Goal: Task Accomplishment & Management: Use online tool/utility

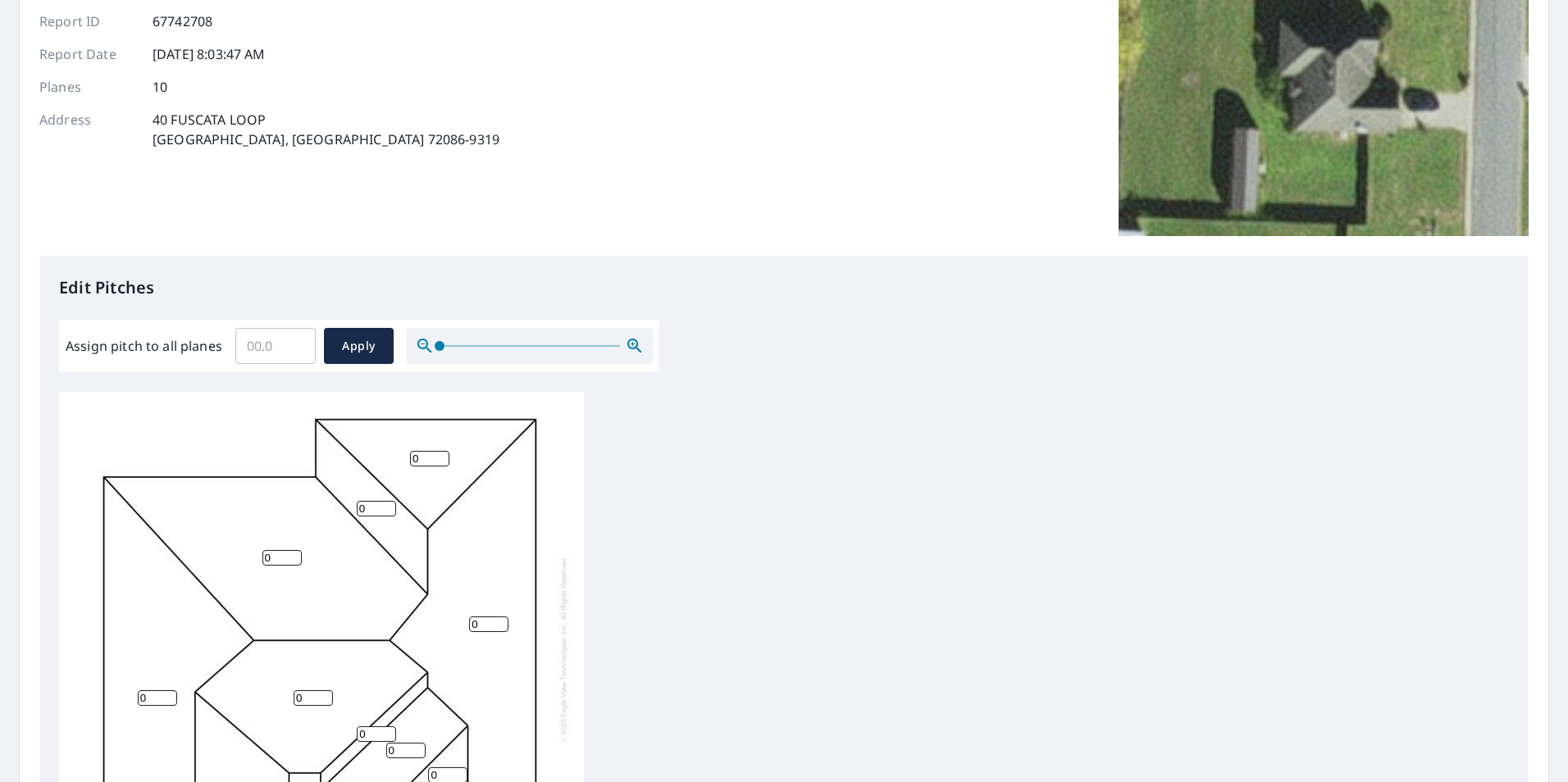
scroll to position [246, 0]
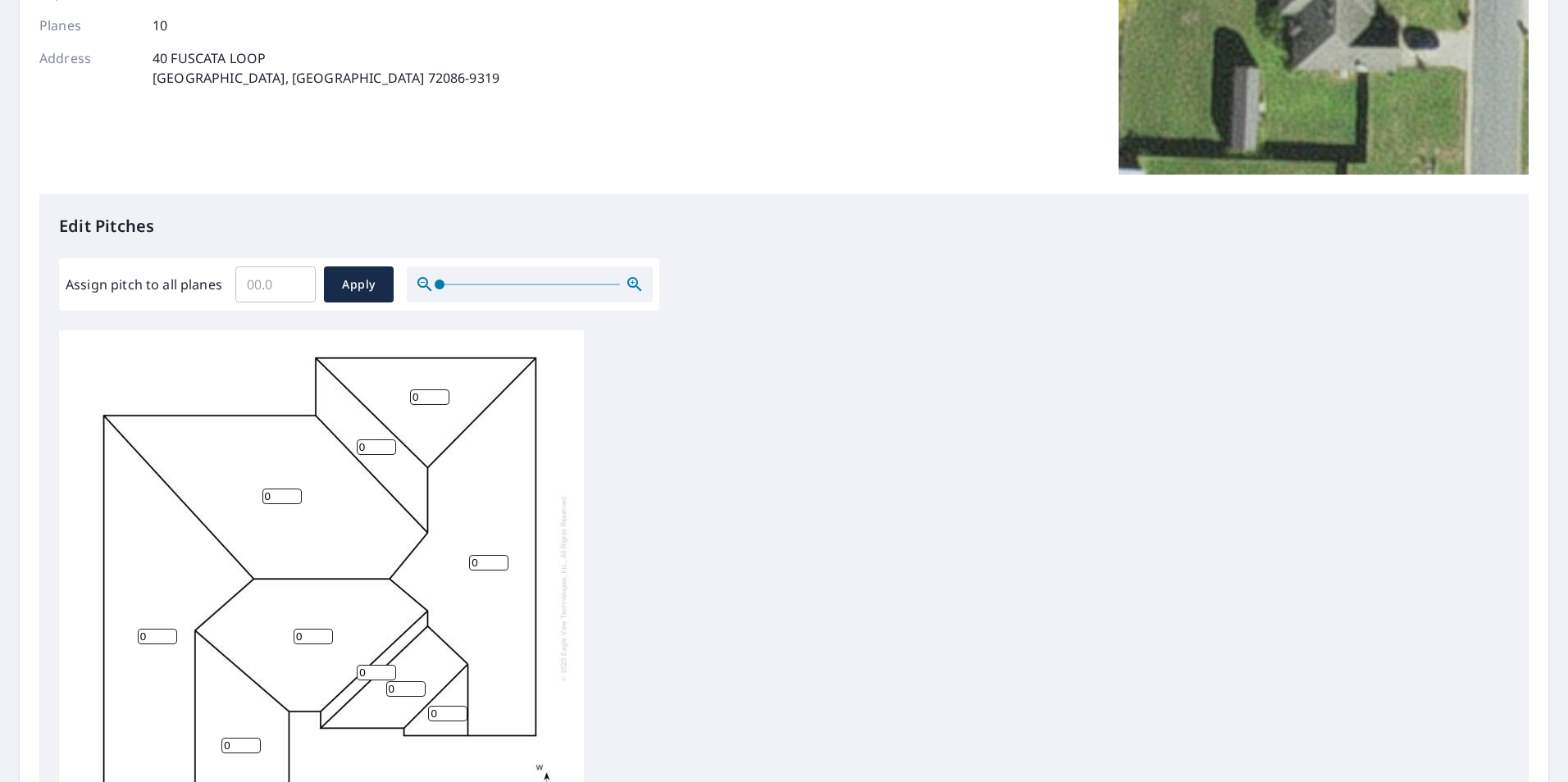
click at [263, 289] on input "Assign pitch to all planes" at bounding box center [275, 285] width 80 height 46
type input "8"
click at [363, 287] on span "Apply" at bounding box center [358, 285] width 43 height 20
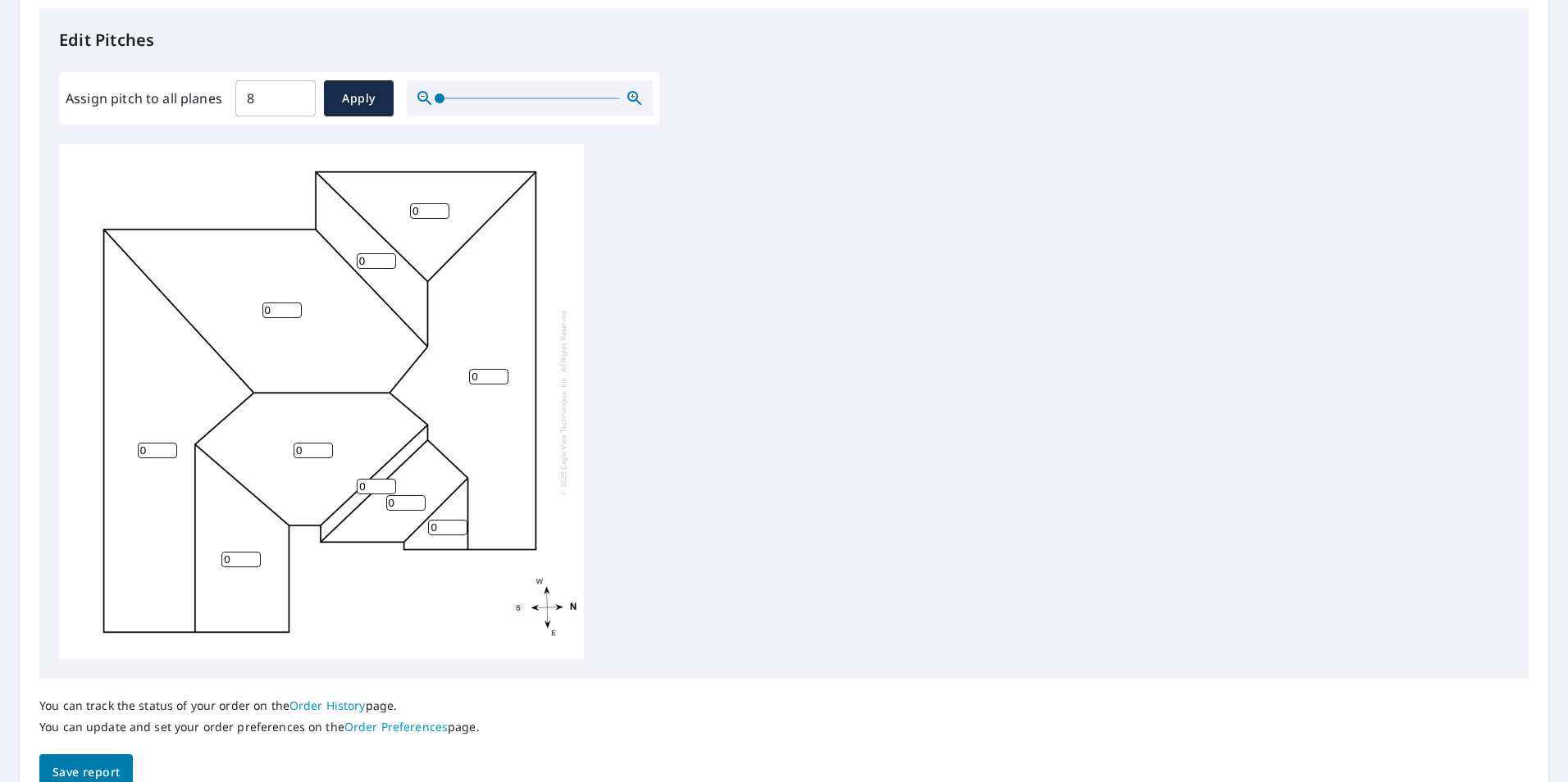
scroll to position [352, 0]
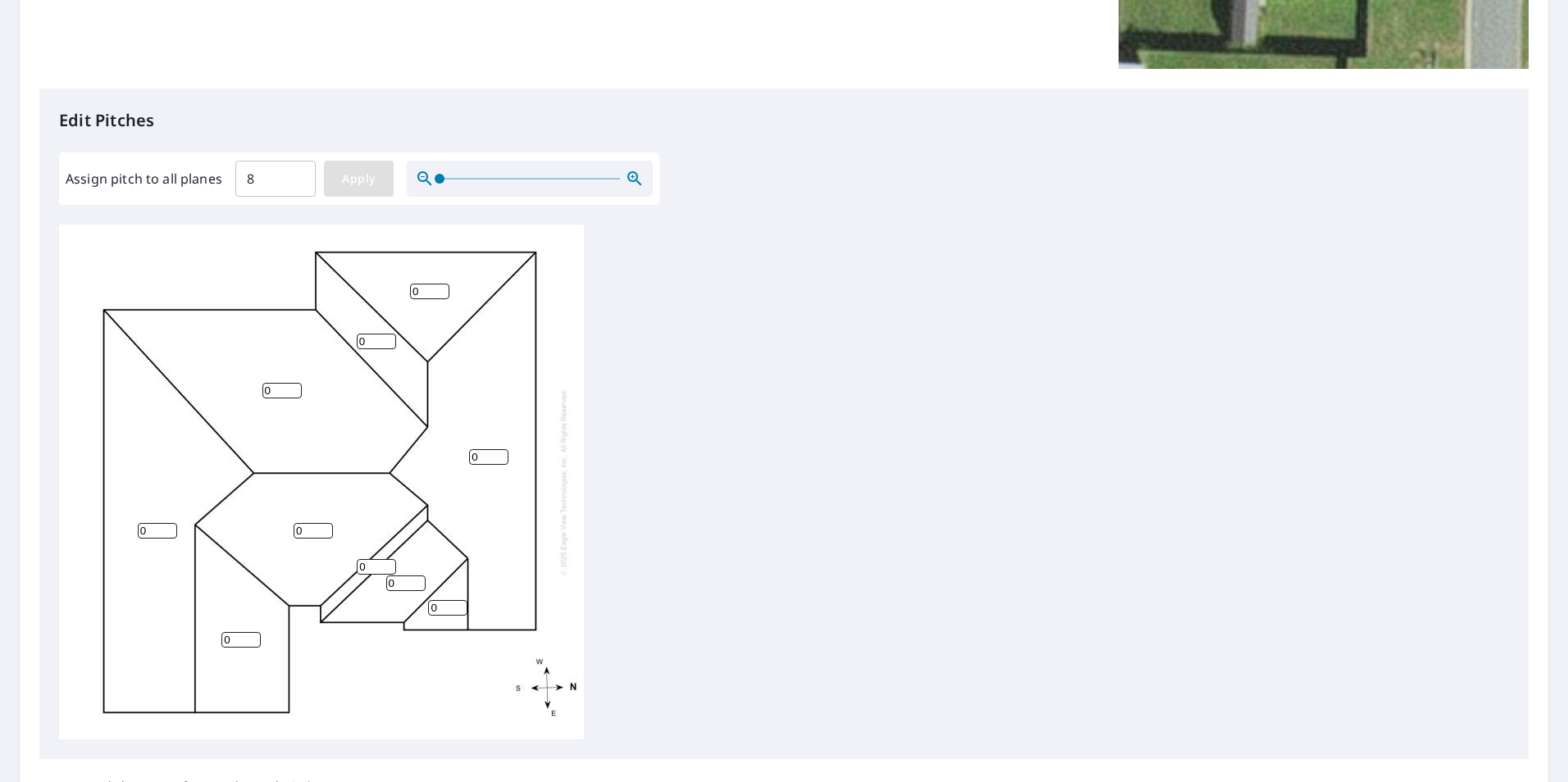
click at [353, 166] on button "Apply" at bounding box center [358, 179] width 69 height 36
type input "8"
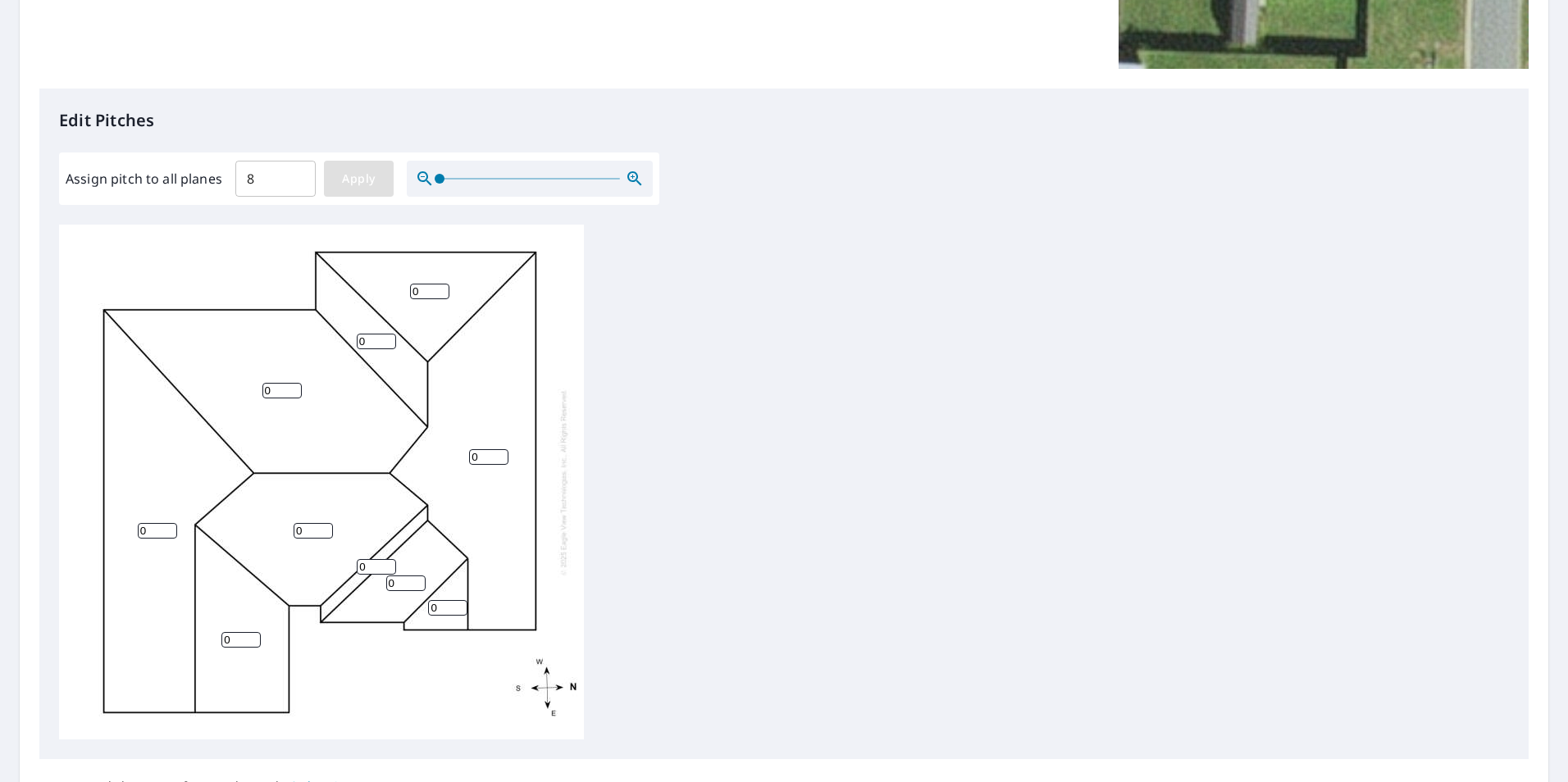
type input "8"
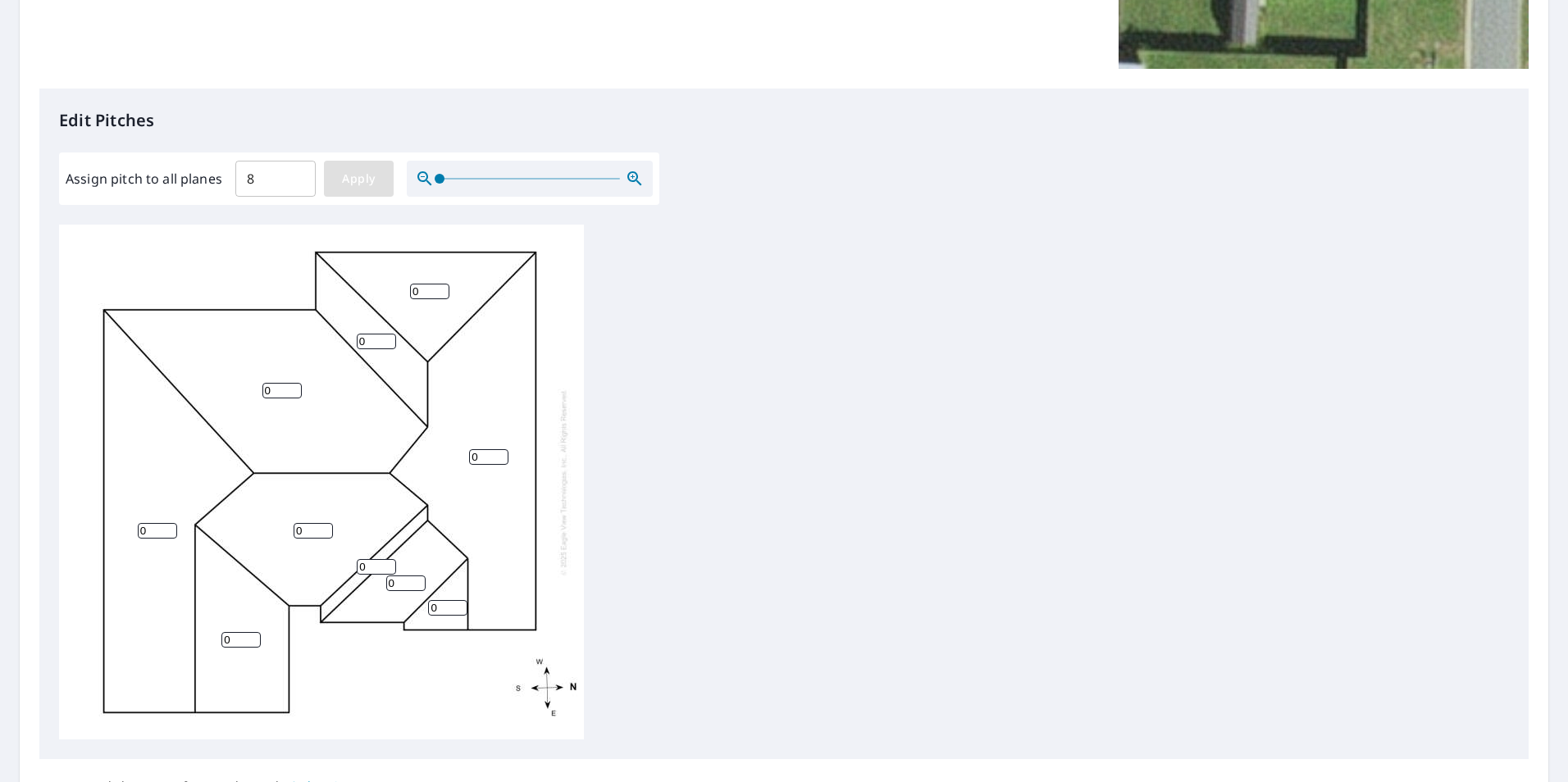
type input "8"
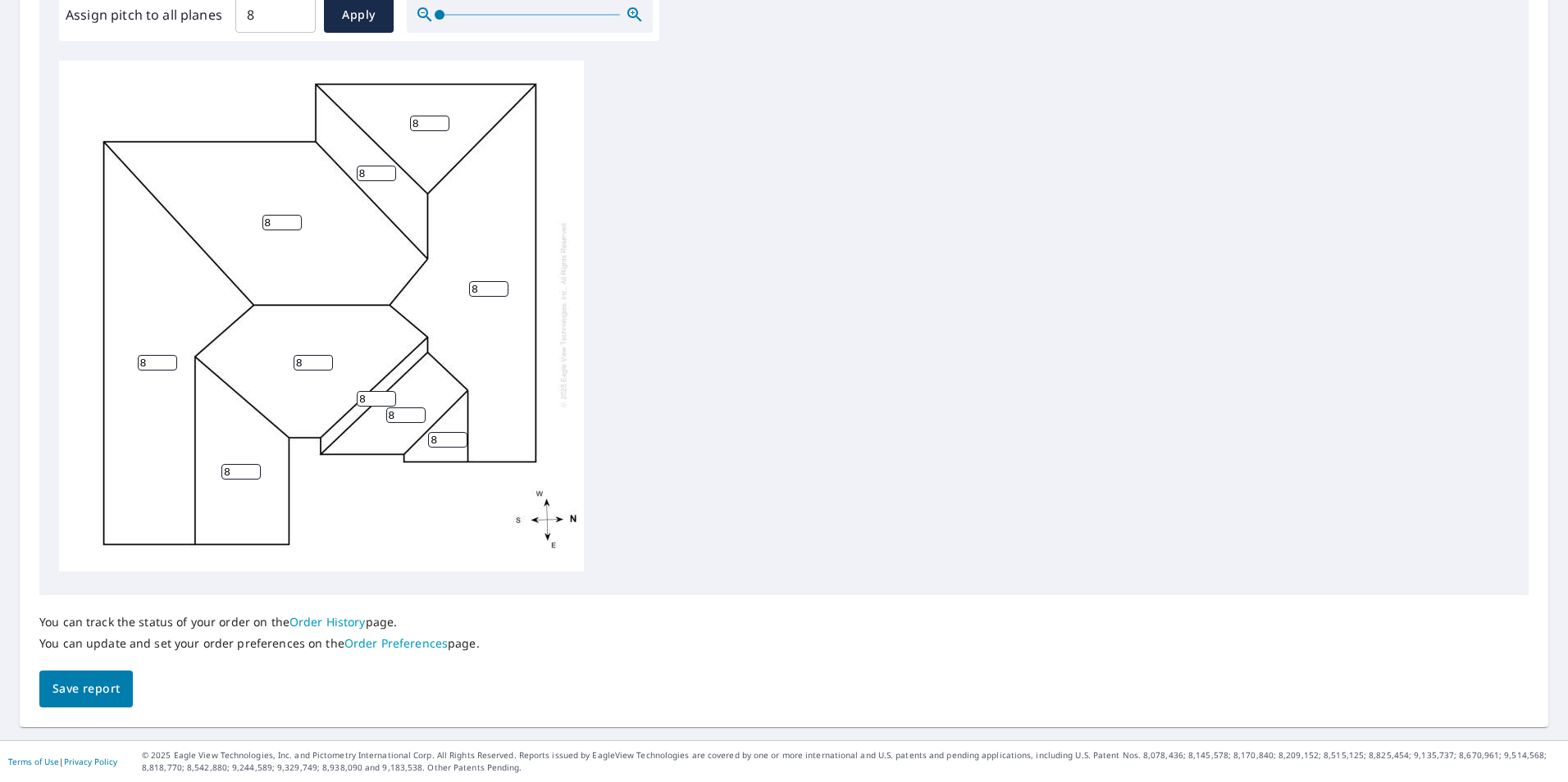
click at [83, 694] on span "Save report" at bounding box center [86, 689] width 67 height 20
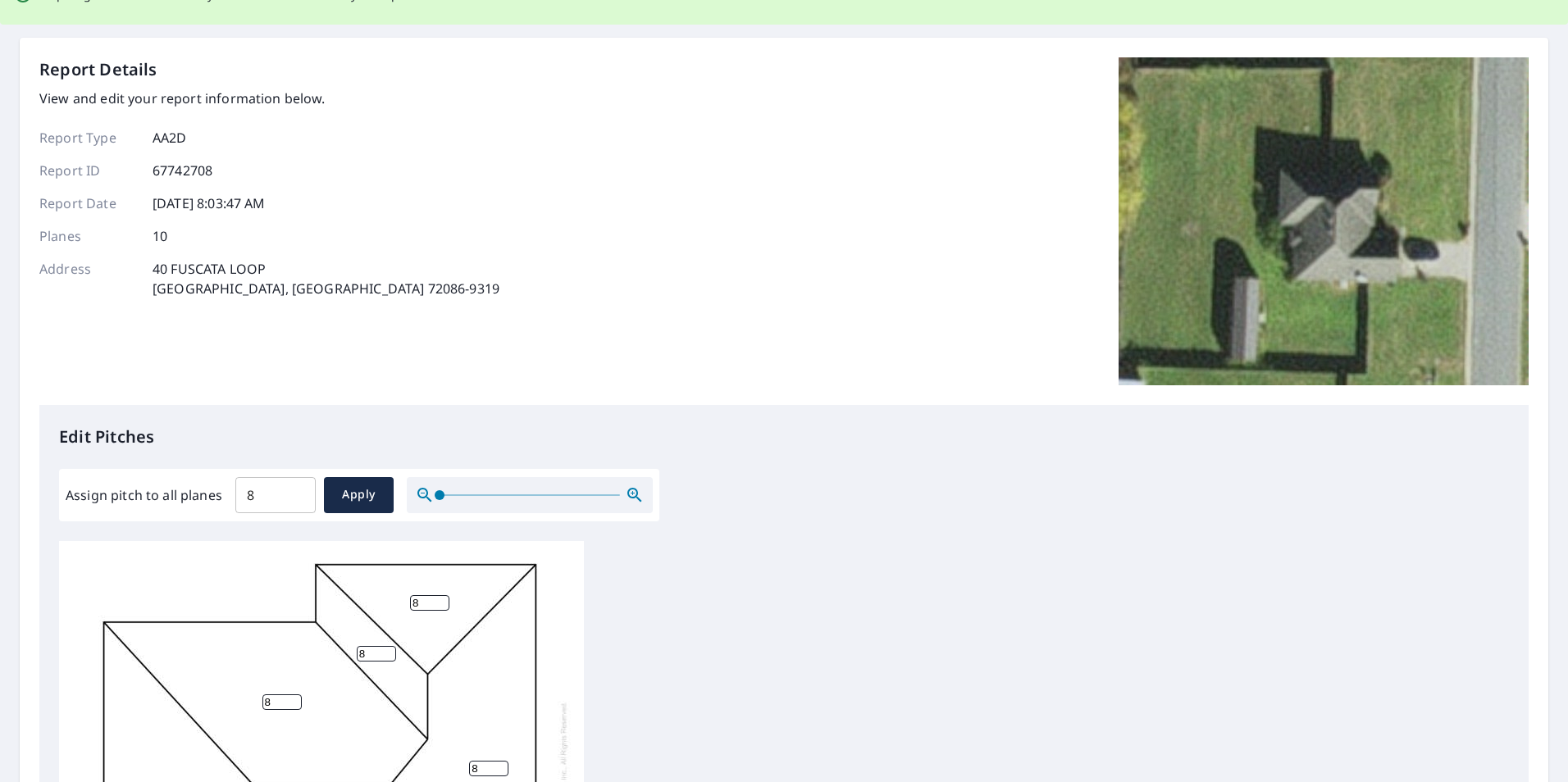
scroll to position [0, 0]
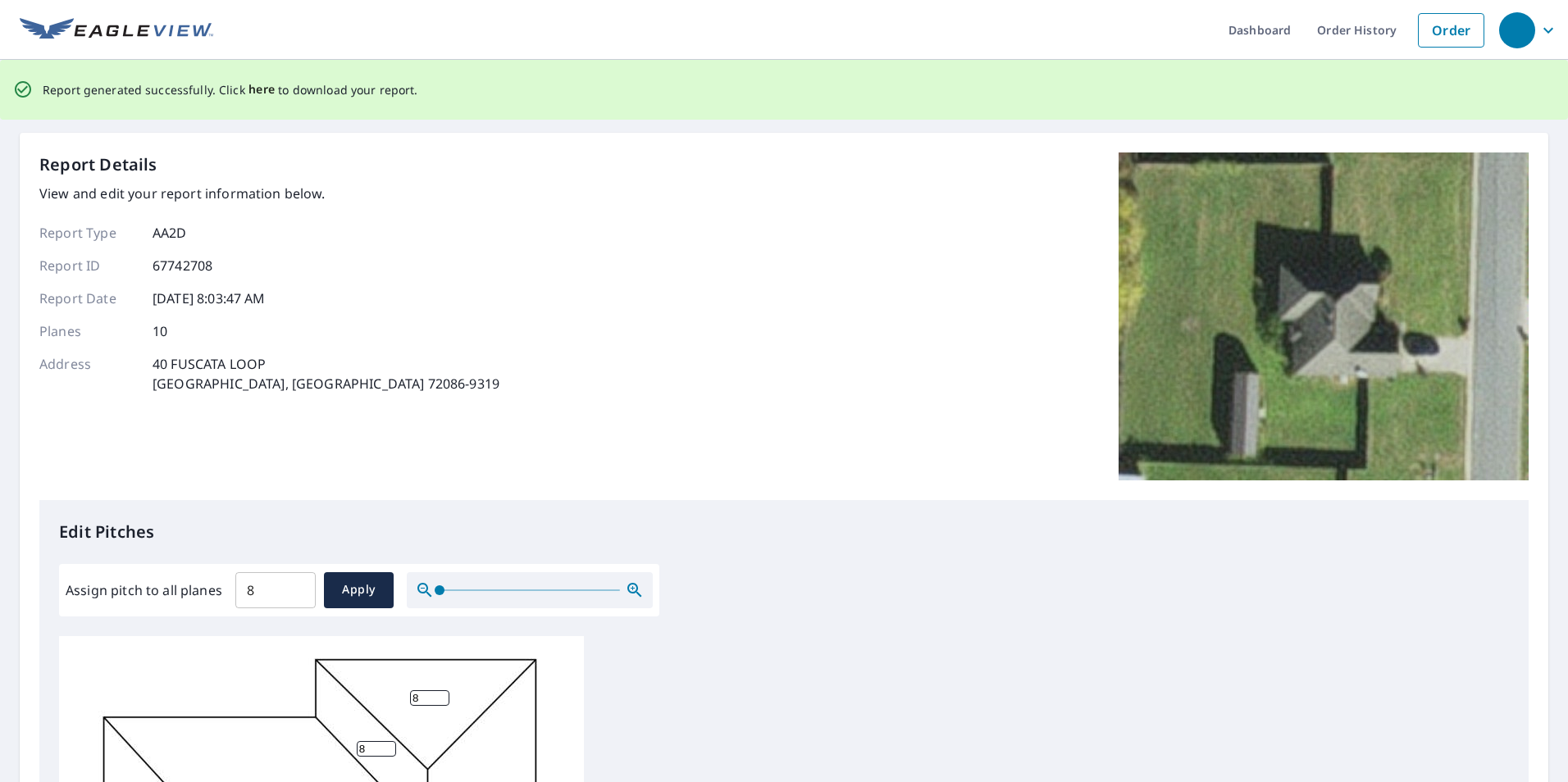
click at [262, 92] on span "here" at bounding box center [262, 90] width 27 height 20
click at [252, 87] on span "here" at bounding box center [262, 90] width 27 height 20
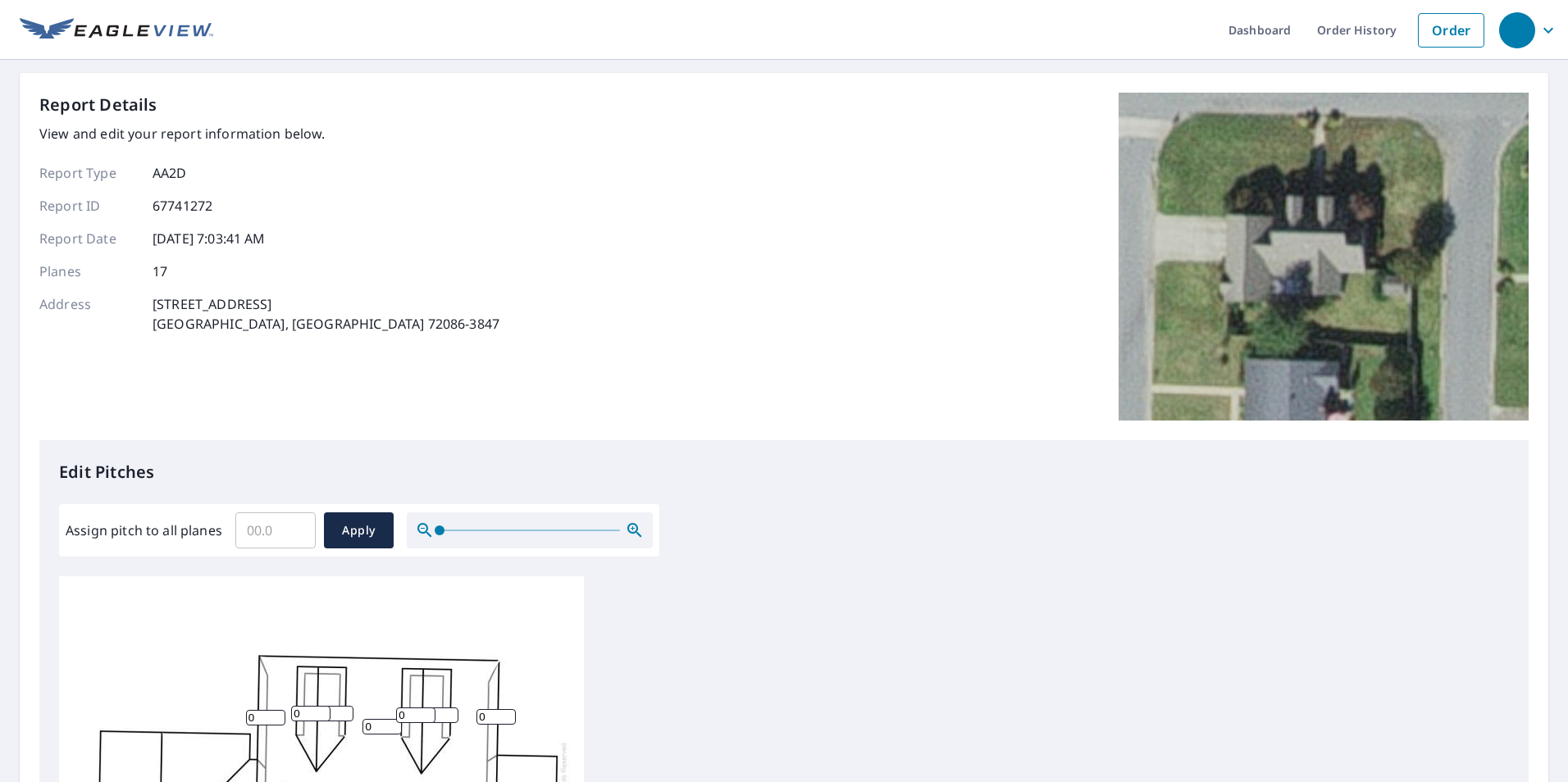
click at [271, 536] on input "Assign pitch to all planes" at bounding box center [275, 530] width 80 height 46
type input "8"
click at [355, 530] on span "Apply" at bounding box center [358, 531] width 43 height 20
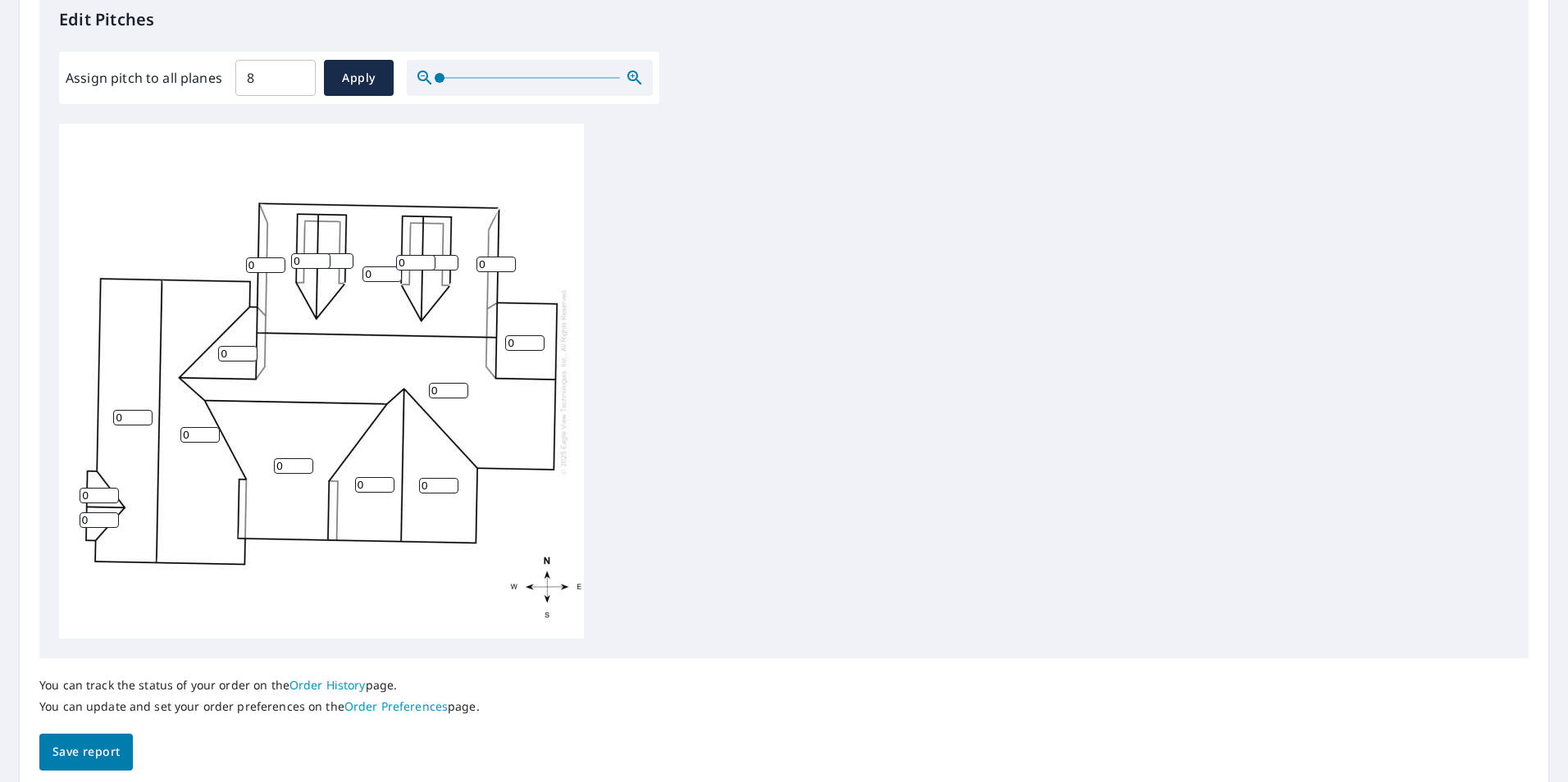
scroll to position [352, 0]
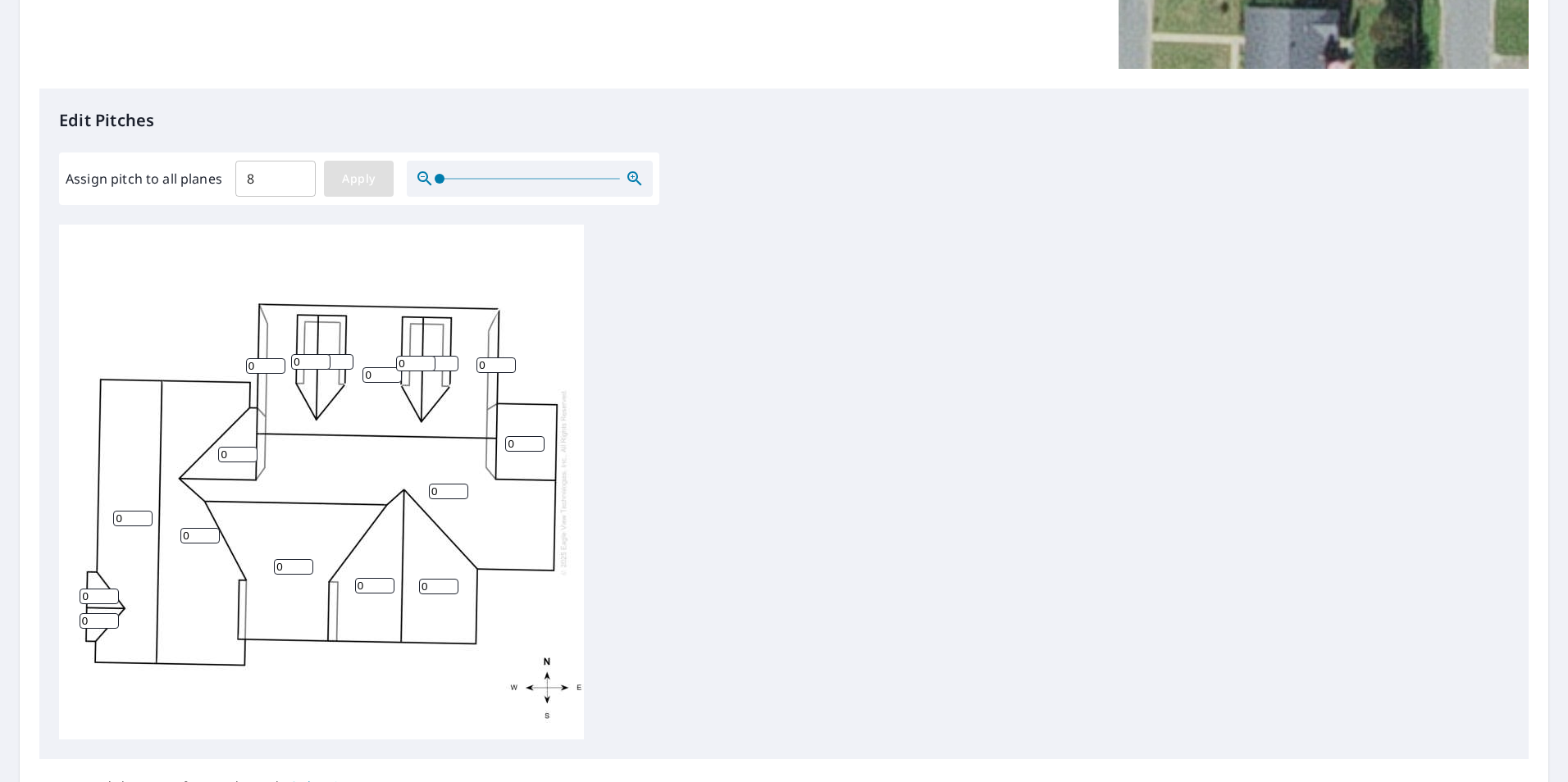
click at [344, 184] on span "Apply" at bounding box center [358, 179] width 43 height 20
type input "8"
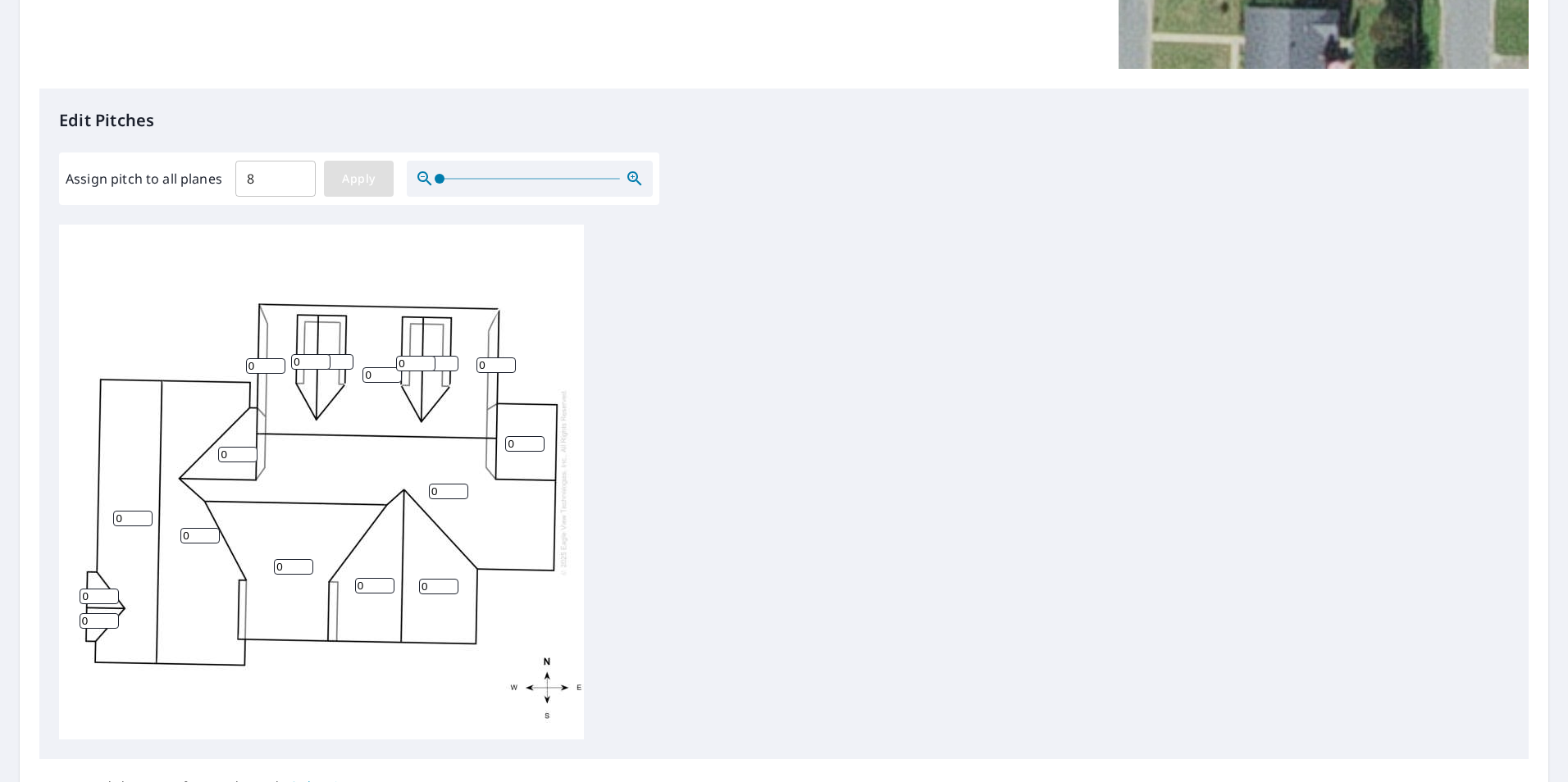
type input "8"
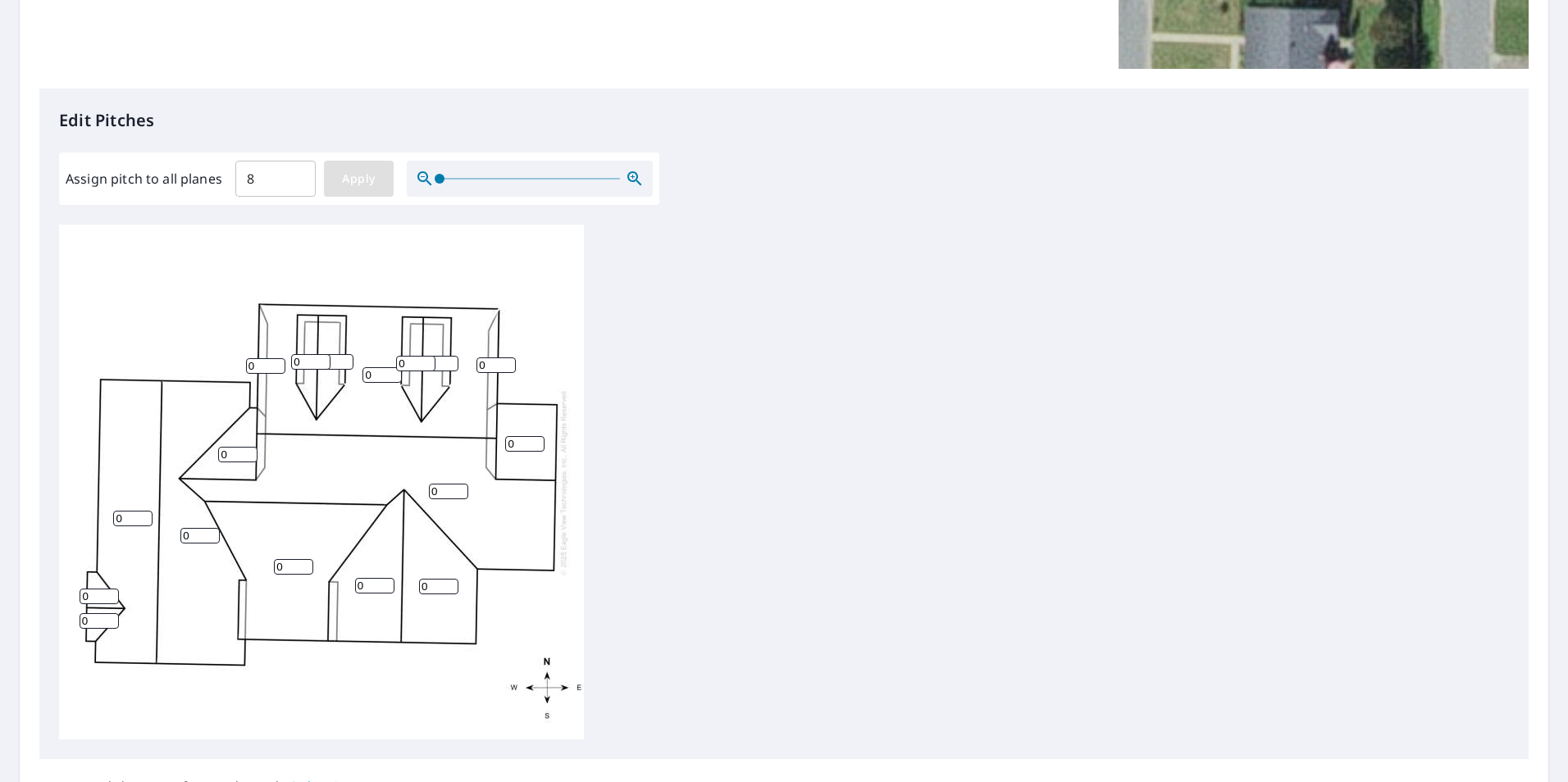
type input "8"
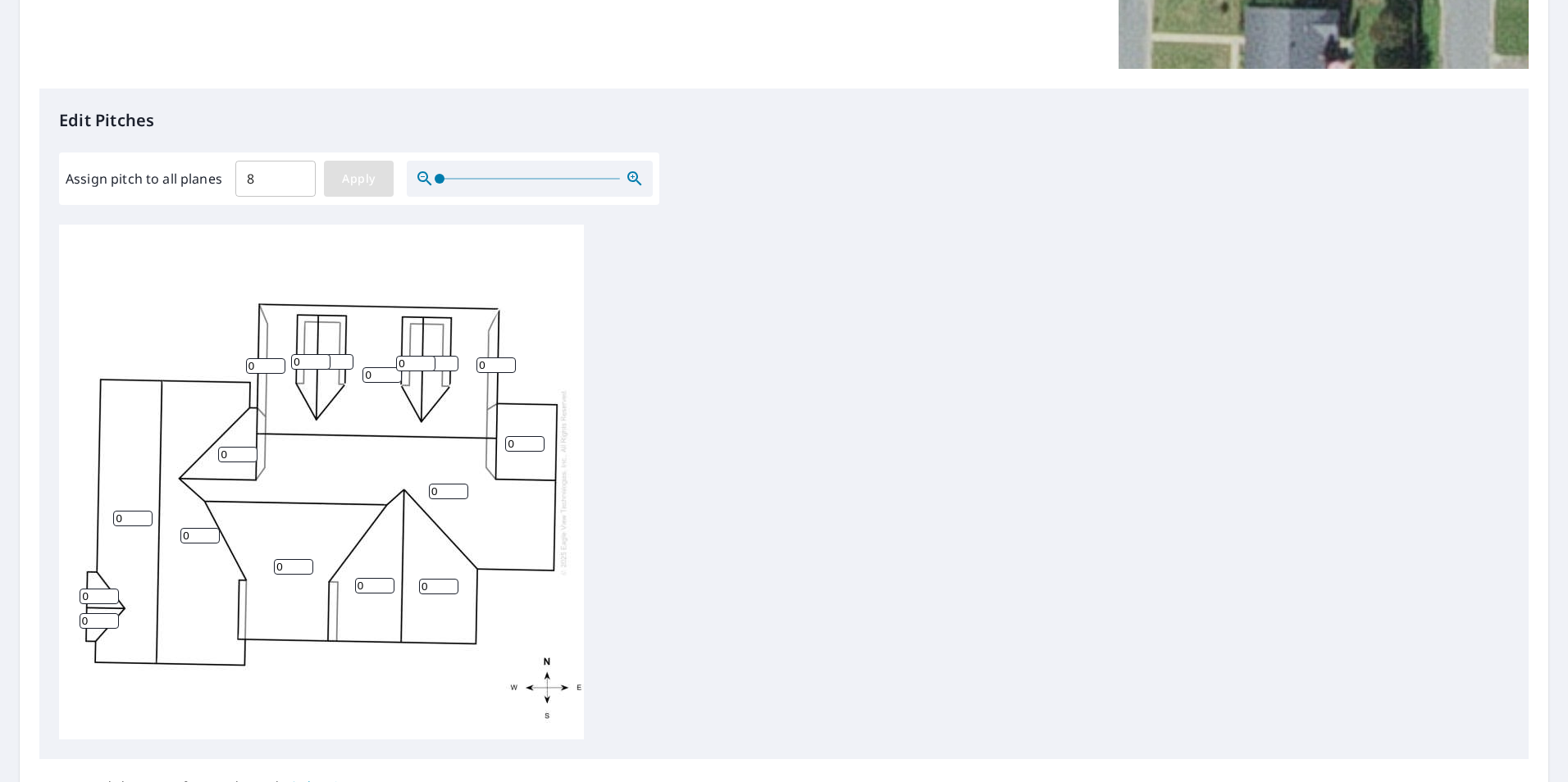
type input "8"
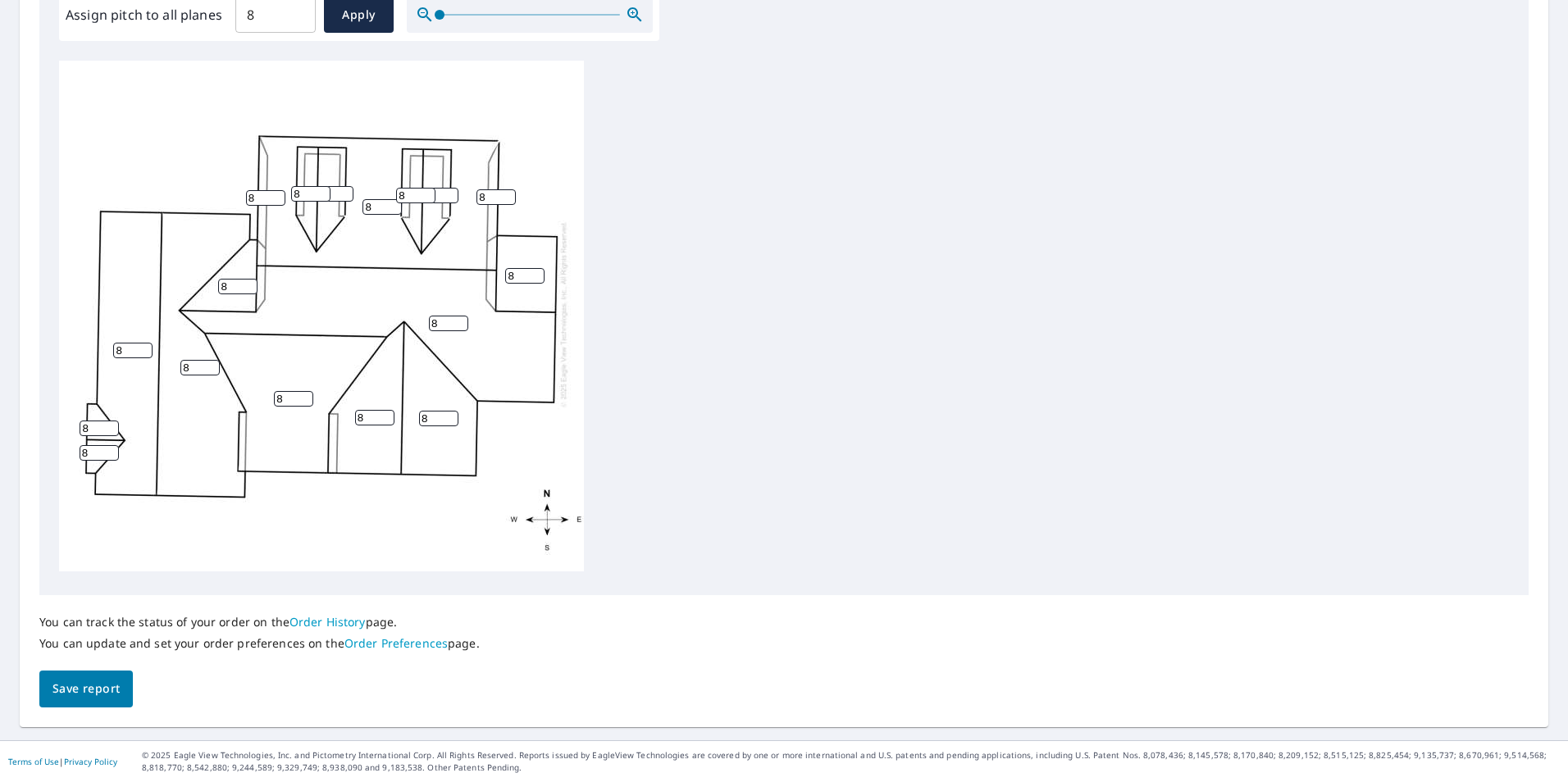
click at [79, 700] on button "Save report" at bounding box center [86, 690] width 93 height 37
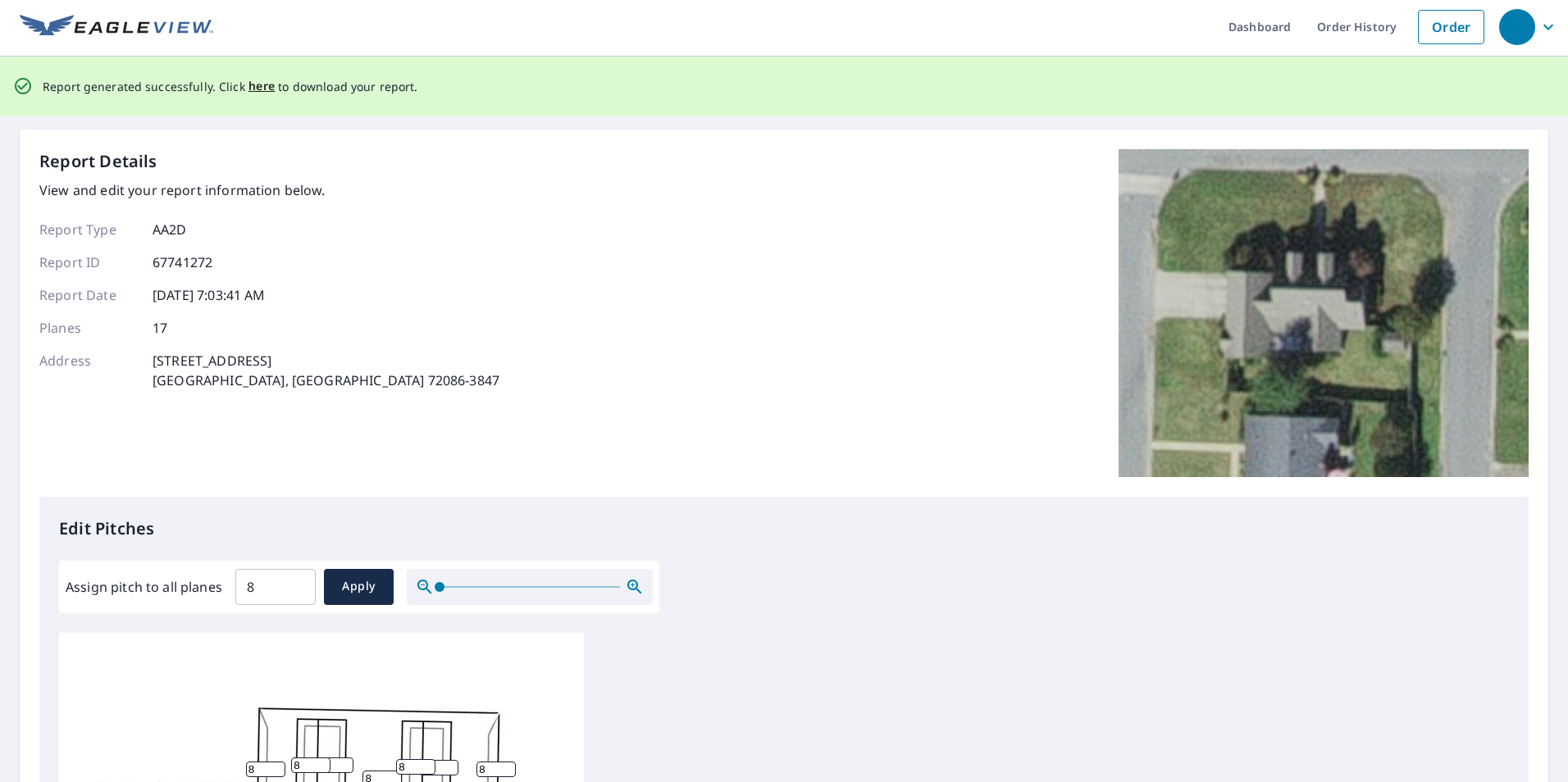
scroll to position [0, 0]
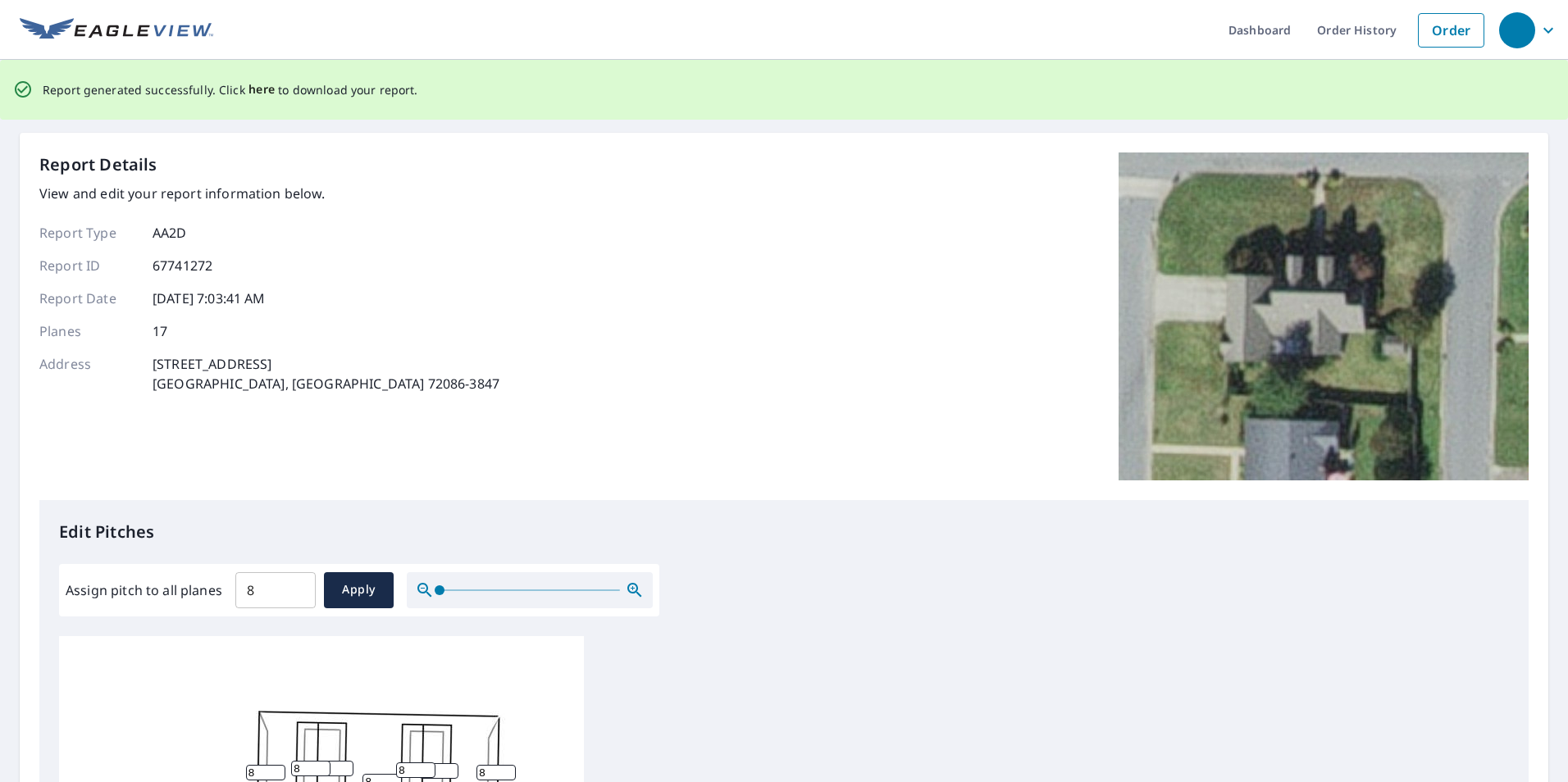
click at [253, 91] on span "here" at bounding box center [262, 90] width 27 height 20
click at [262, 92] on span "here" at bounding box center [262, 90] width 27 height 20
